Goal: Information Seeking & Learning: Check status

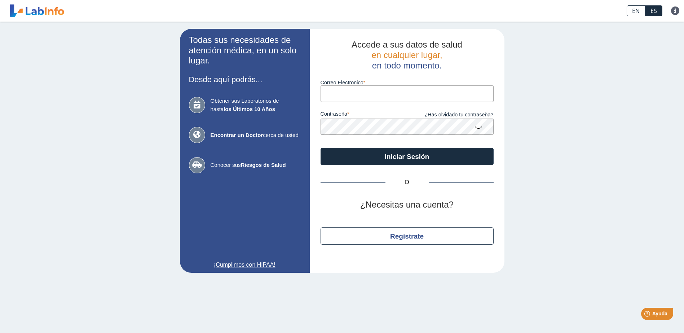
click at [345, 98] on input "Correo Electronico" at bounding box center [407, 93] width 173 height 16
click at [345, 95] on input "Correo Electronico" at bounding box center [407, 93] width 173 height 16
click at [344, 74] on div "Correo Electronico" at bounding box center [407, 86] width 173 height 31
click at [349, 97] on input "Correo Electronico" at bounding box center [407, 93] width 173 height 16
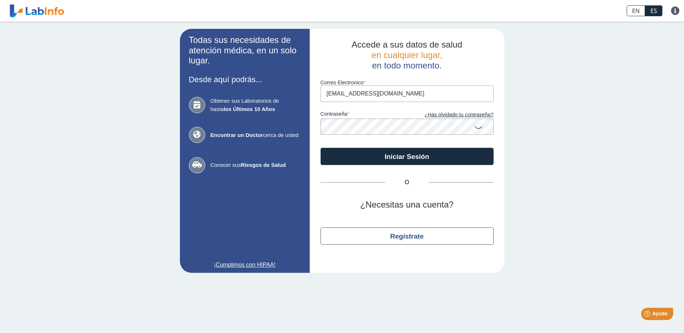
type input "[EMAIL_ADDRESS][DOMAIN_NAME]"
click at [293, 112] on span "Obtener sus Laboratorios de hasta los Últimos 10 Años" at bounding box center [256, 105] width 90 height 16
click at [321, 148] on button "Iniciar Sesión" at bounding box center [407, 156] width 173 height 17
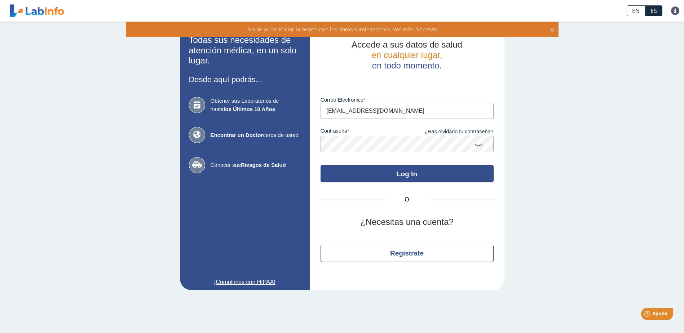
click at [418, 174] on button "Log In" at bounding box center [407, 173] width 173 height 17
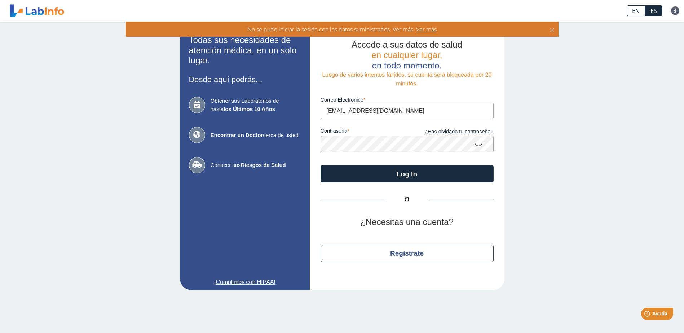
click at [394, 239] on div "Accede a sus datos de salud en cualquier lugar, en todo momento. Luego de vario…" at bounding box center [407, 159] width 195 height 261
click at [444, 133] on link "¿Has olvidado tu contraseña?" at bounding box center [450, 132] width 87 height 8
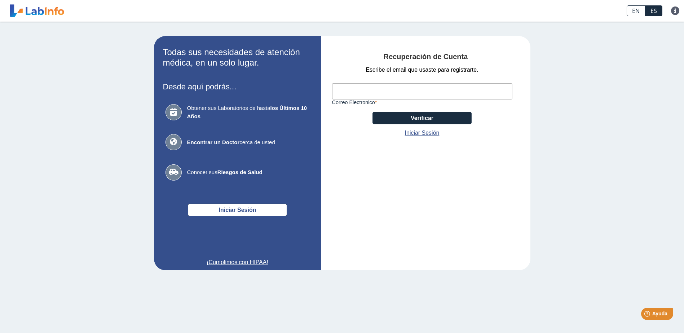
click at [379, 94] on input "Correo Electronico" at bounding box center [422, 91] width 180 height 16
type input "[EMAIL_ADDRESS][DOMAIN_NAME]"
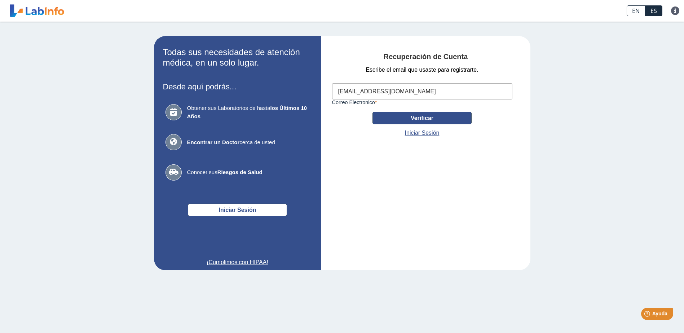
click at [404, 119] on button "Verificar" at bounding box center [422, 118] width 99 height 13
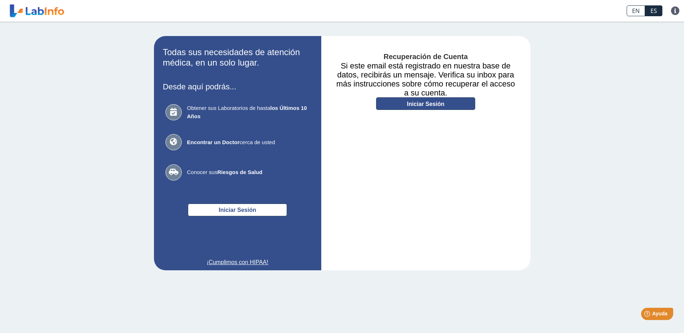
click at [422, 107] on link "Iniciar Sesión" at bounding box center [425, 103] width 99 height 13
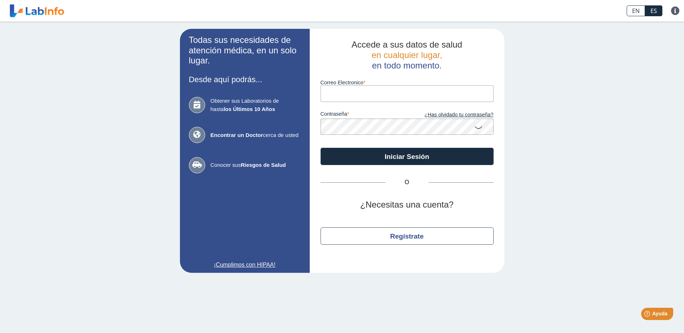
click at [356, 94] on input "Correo Electronico" at bounding box center [407, 93] width 173 height 16
type input "[EMAIL_ADDRESS][DOMAIN_NAME]"
click at [321, 148] on button "Iniciar Sesión" at bounding box center [407, 156] width 173 height 17
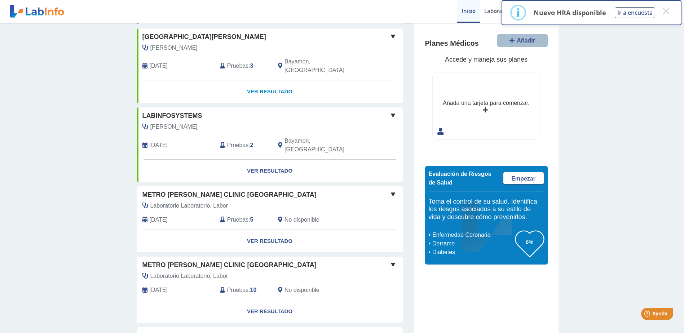
scroll to position [397, 0]
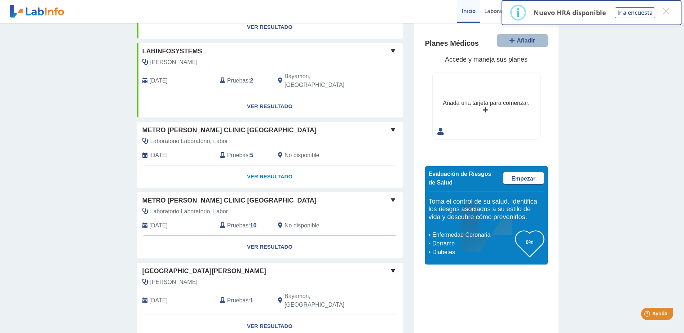
click at [259, 166] on link "Ver Resultado" at bounding box center [270, 177] width 266 height 23
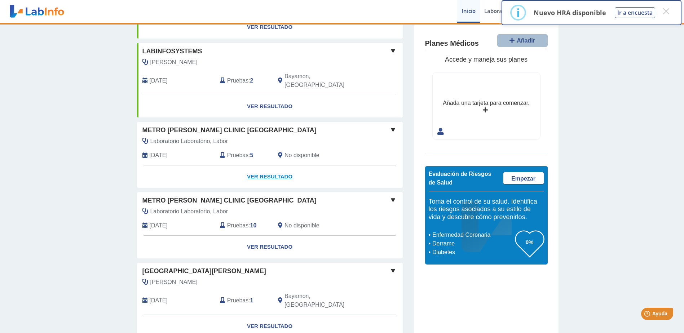
click at [264, 166] on link "Ver Resultado" at bounding box center [270, 177] width 266 height 23
click at [663, 12] on button "×" at bounding box center [666, 11] width 13 height 13
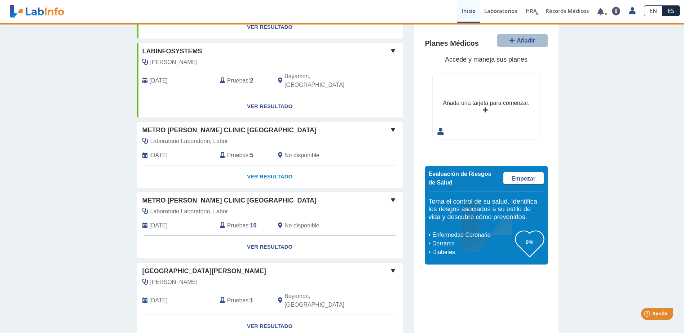
click at [265, 166] on link "Ver Resultado" at bounding box center [270, 177] width 266 height 23
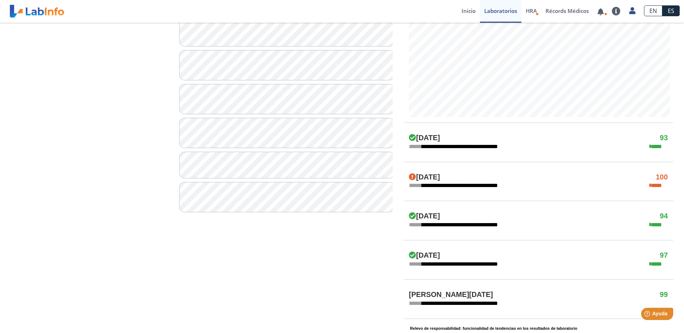
scroll to position [356, 0]
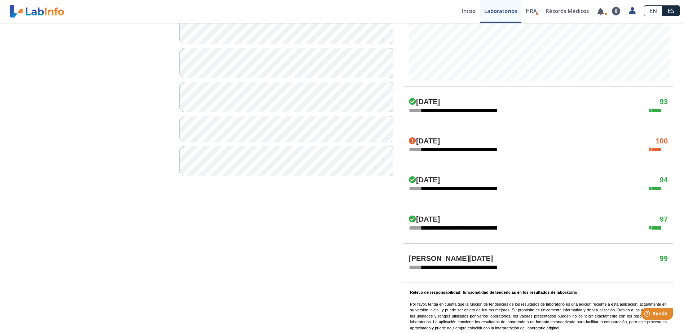
click at [411, 100] on icon at bounding box center [412, 101] width 7 height 7
click at [432, 100] on h4 "[DATE]" at bounding box center [424, 102] width 31 height 9
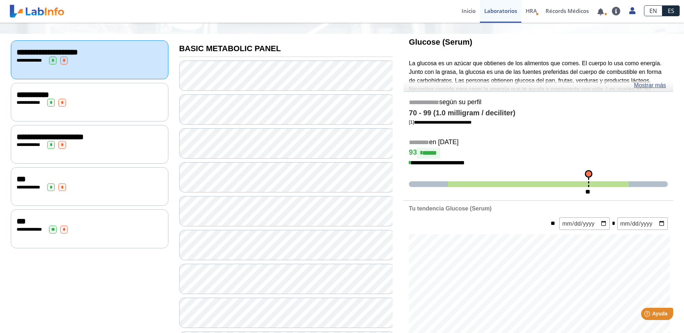
scroll to position [0, 0]
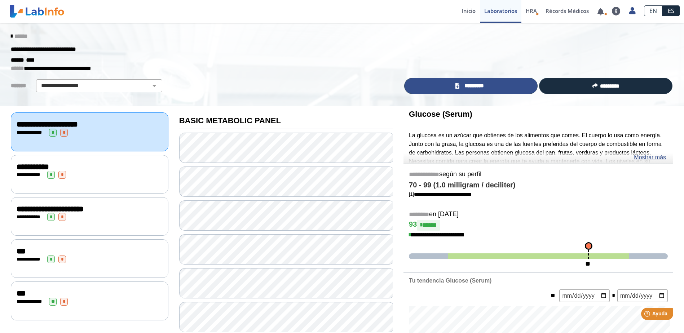
click at [464, 88] on span "*********" at bounding box center [474, 86] width 25 height 8
